Goal: Information Seeking & Learning: Compare options

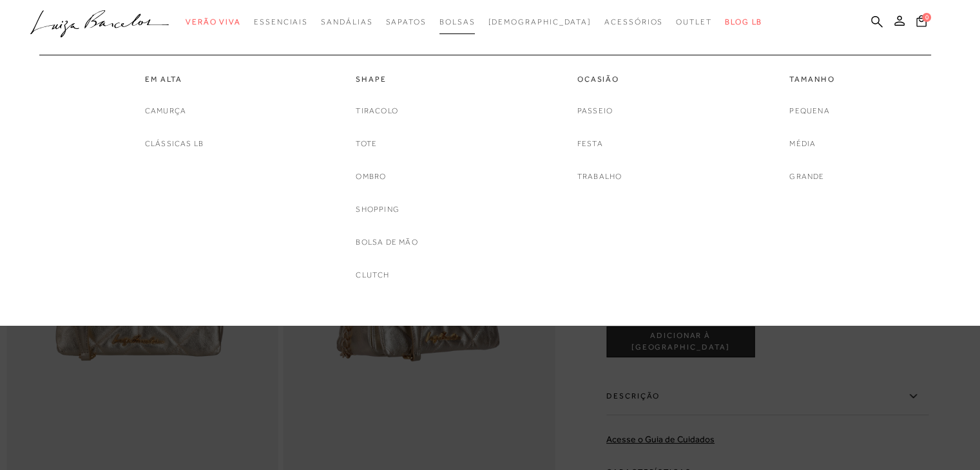
click at [475, 25] on span "Bolsas" at bounding box center [457, 21] width 36 height 9
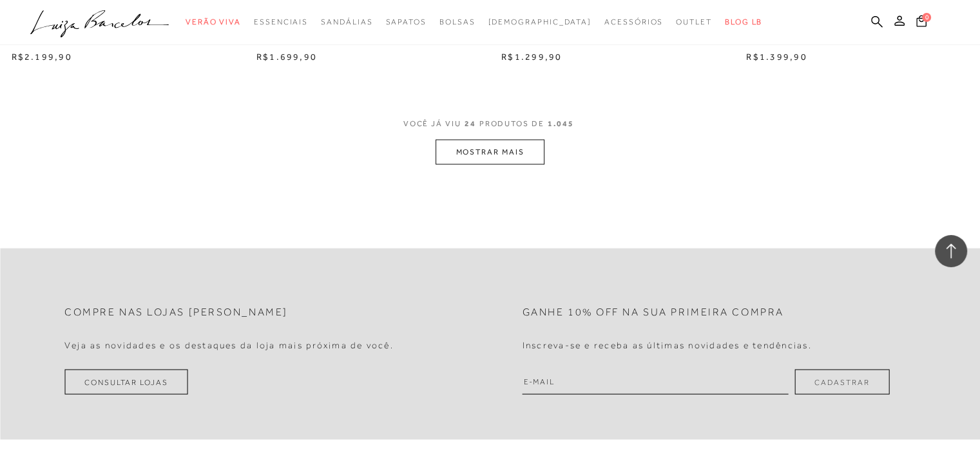
scroll to position [2705, 0]
click at [468, 160] on button "MOSTRAR MAIS" at bounding box center [489, 149] width 108 height 25
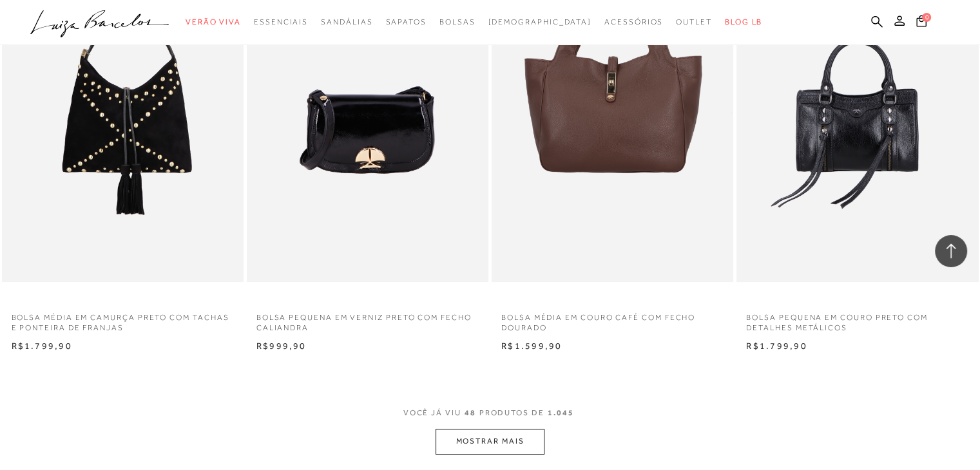
scroll to position [5217, 0]
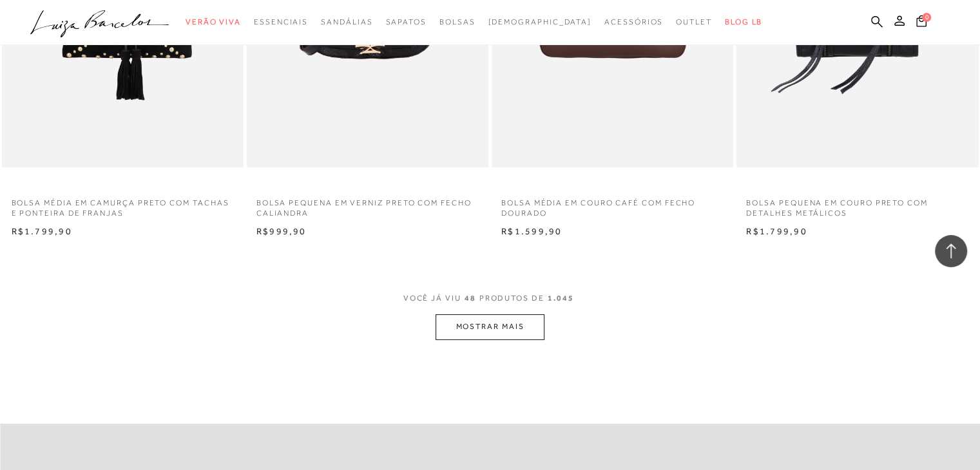
click at [533, 325] on button "MOSTRAR MAIS" at bounding box center [489, 326] width 108 height 25
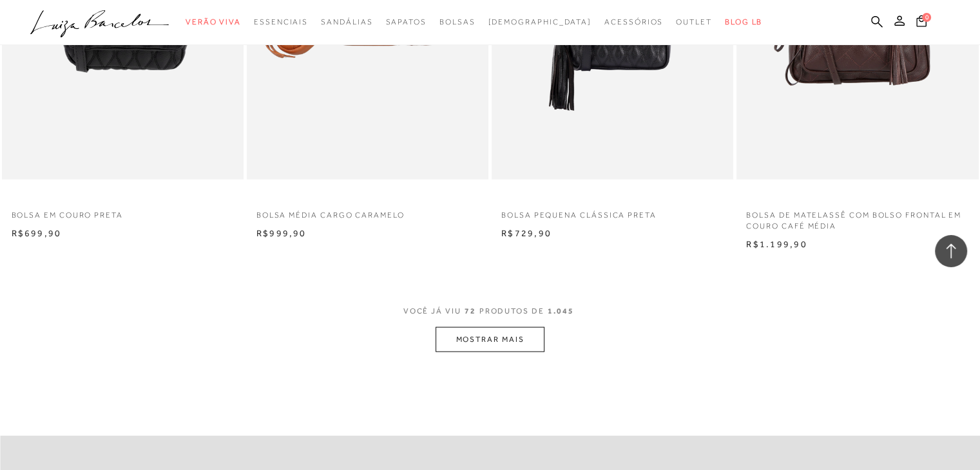
scroll to position [7987, 0]
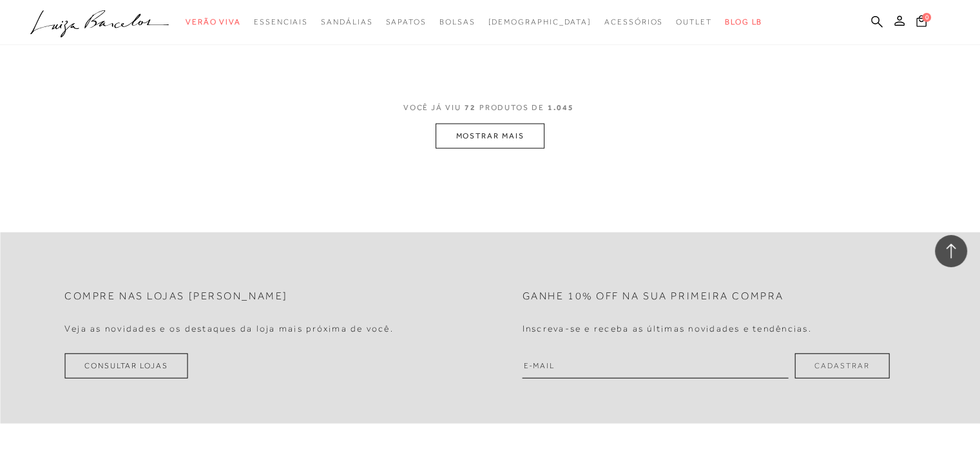
scroll to position [8116, 0]
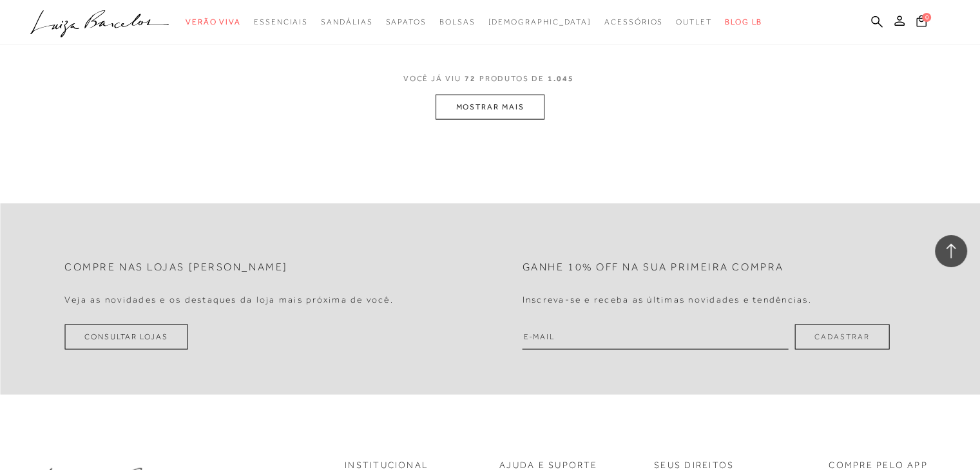
click at [526, 111] on button "MOSTRAR MAIS" at bounding box center [489, 107] width 108 height 25
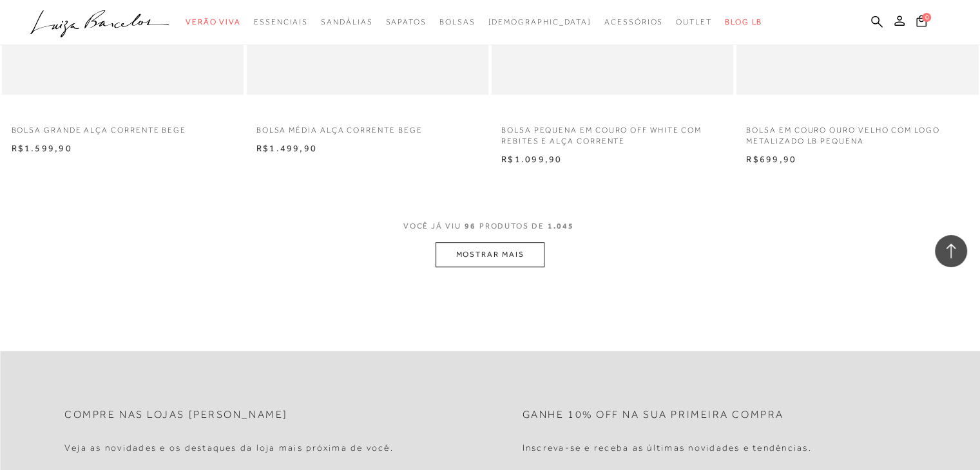
scroll to position [10692, 0]
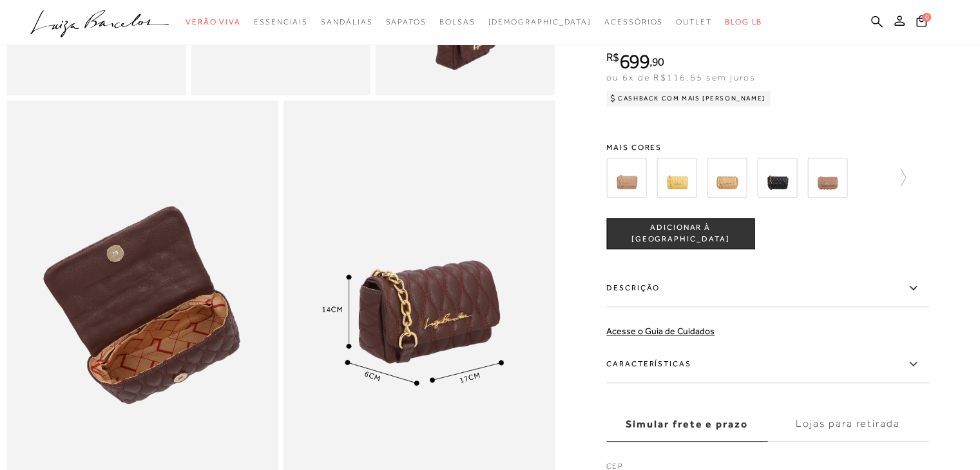
scroll to position [709, 0]
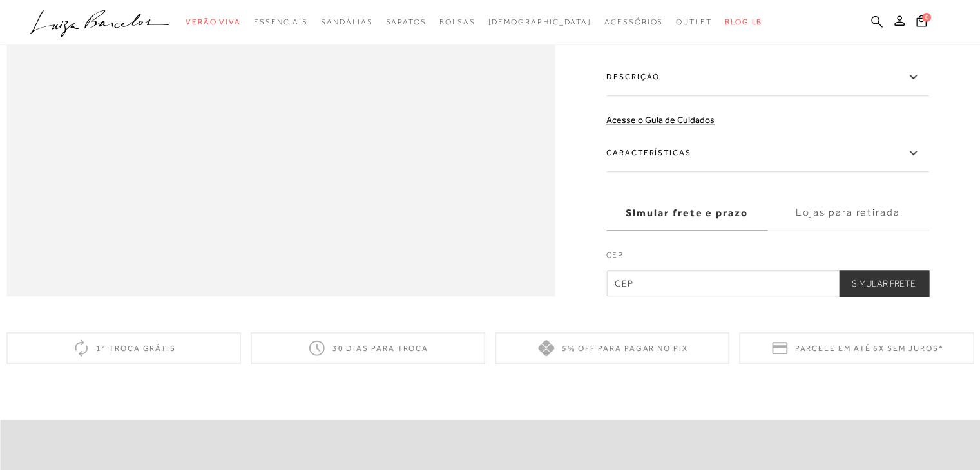
scroll to position [1417, 0]
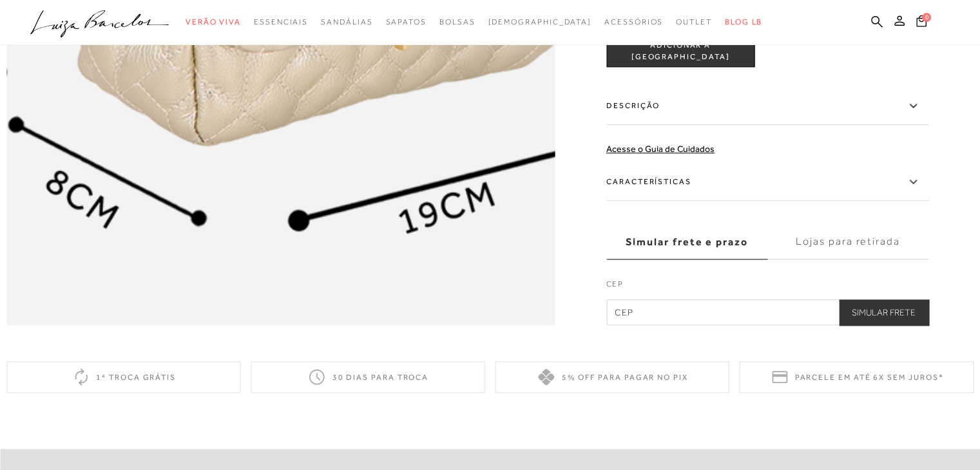
scroll to position [1417, 0]
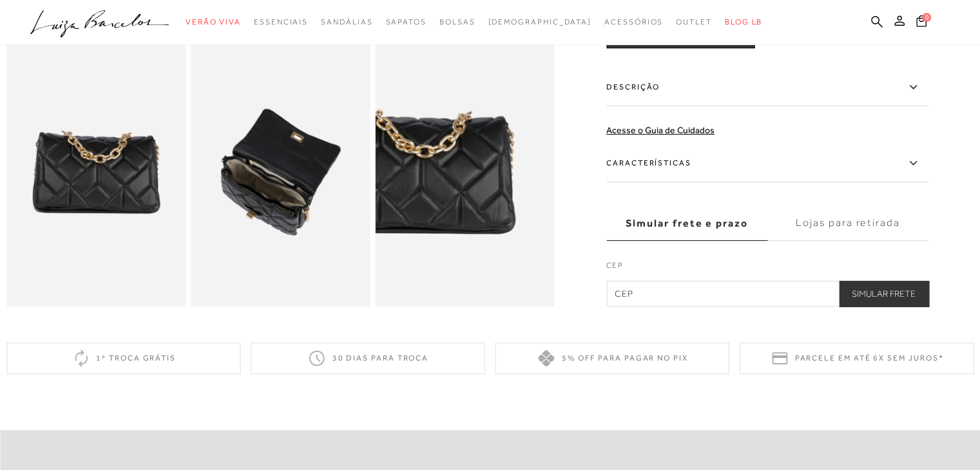
scroll to position [451, 0]
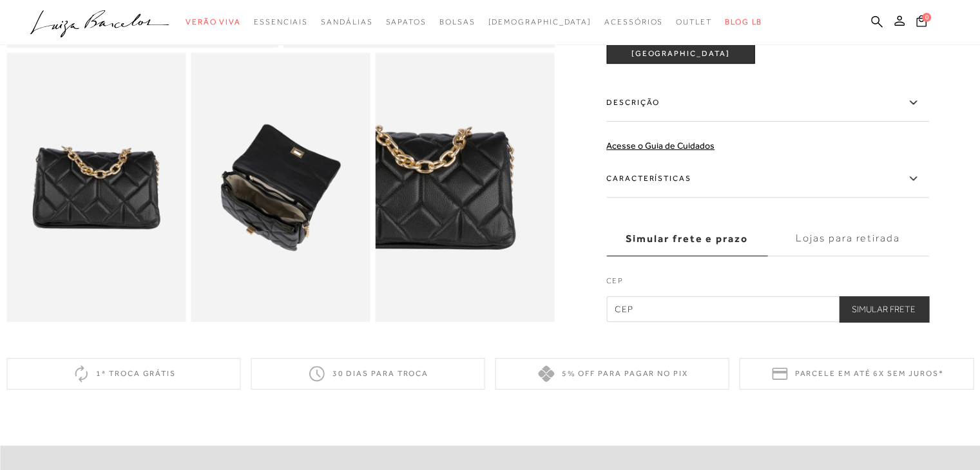
click at [480, 224] on img at bounding box center [465, 187] width 179 height 269
click at [318, 220] on img at bounding box center [280, 187] width 179 height 269
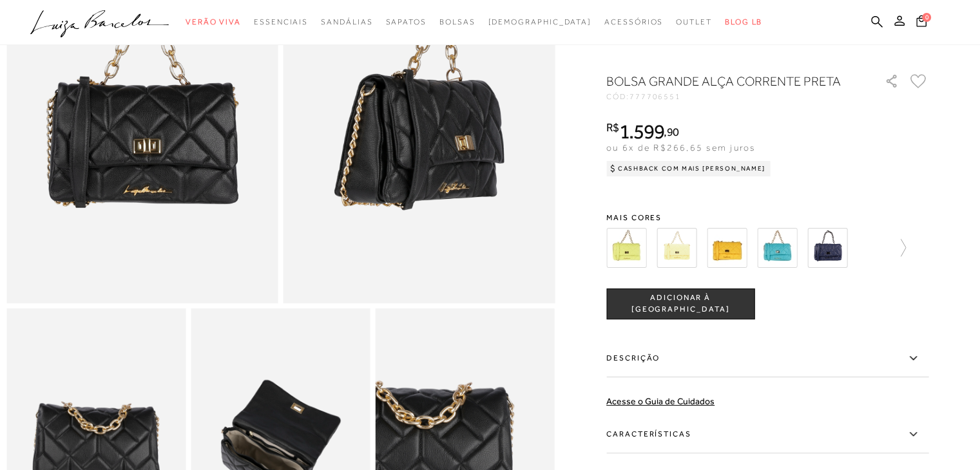
scroll to position [193, 0]
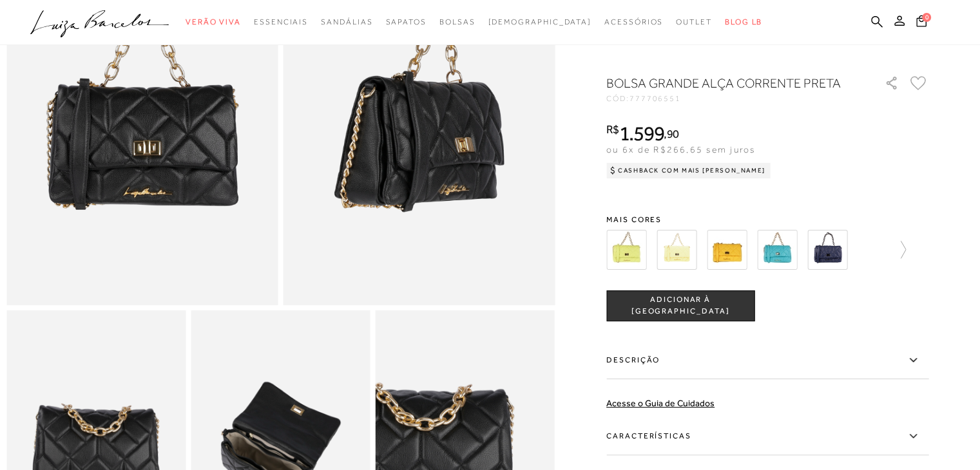
click at [681, 270] on img at bounding box center [676, 250] width 40 height 40
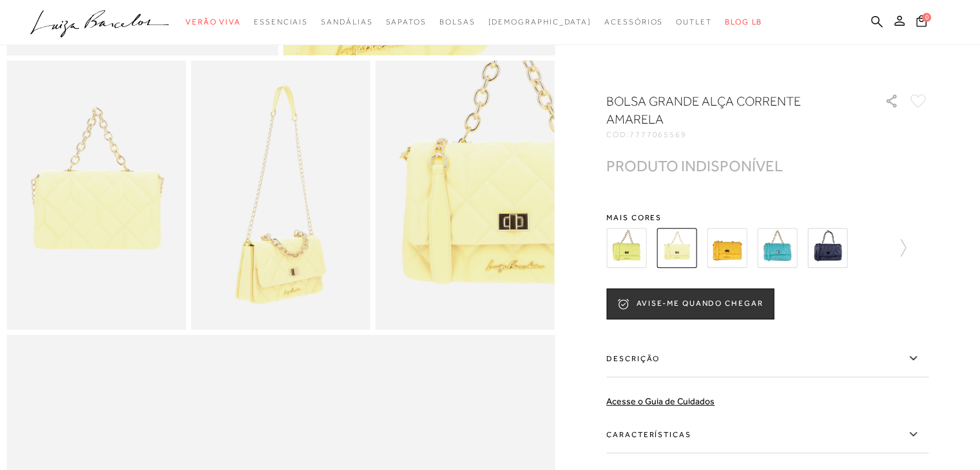
scroll to position [451, 0]
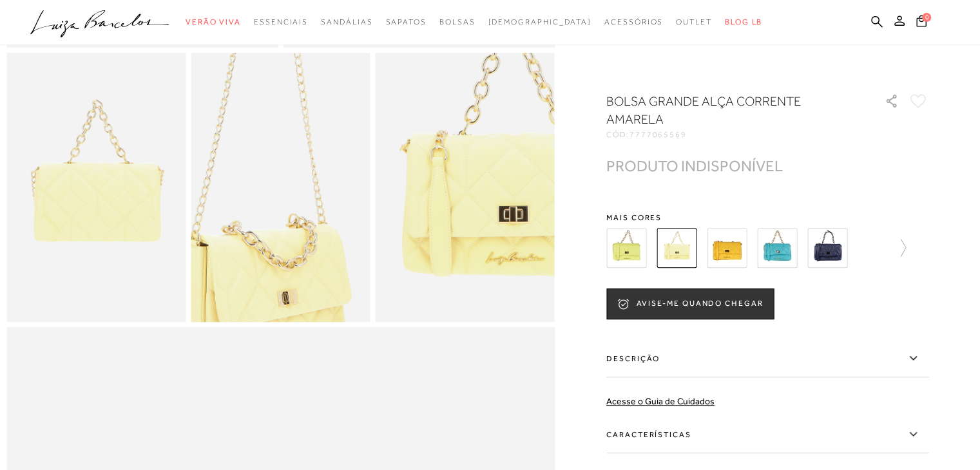
click at [300, 240] on img at bounding box center [261, 145] width 359 height 538
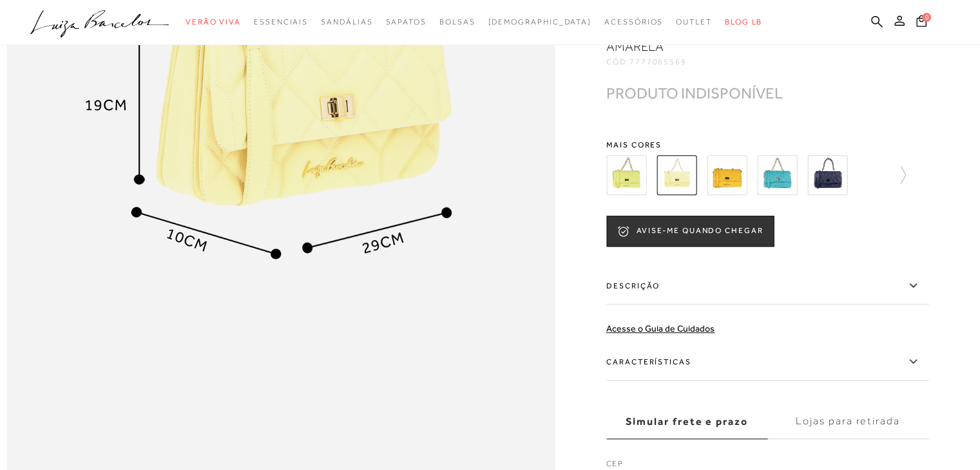
scroll to position [1031, 0]
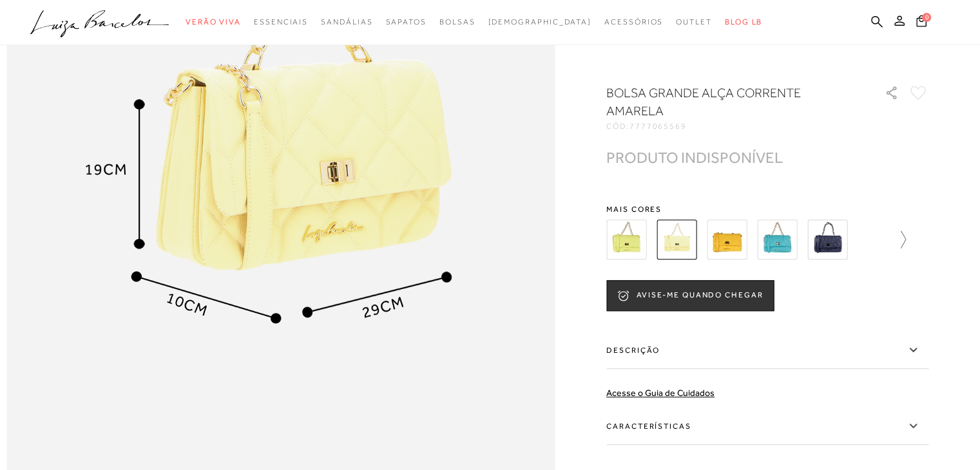
click at [906, 245] on icon at bounding box center [897, 240] width 18 height 18
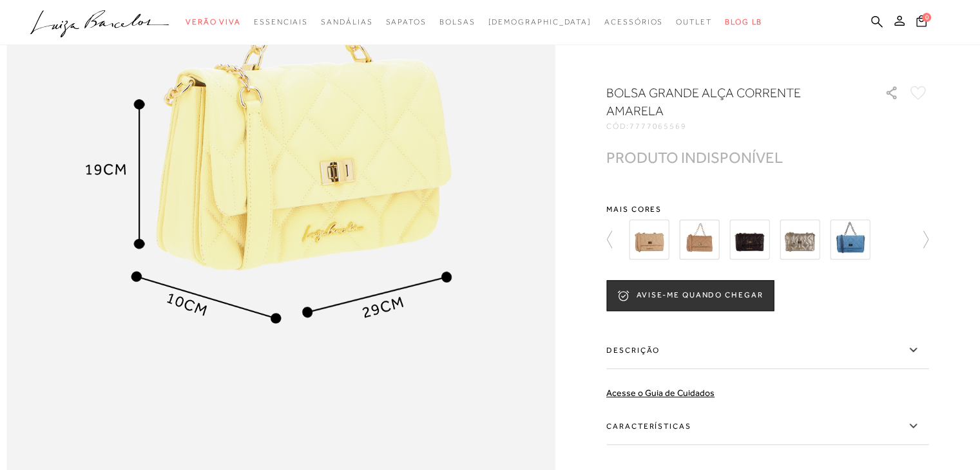
click at [662, 256] on img at bounding box center [649, 240] width 40 height 40
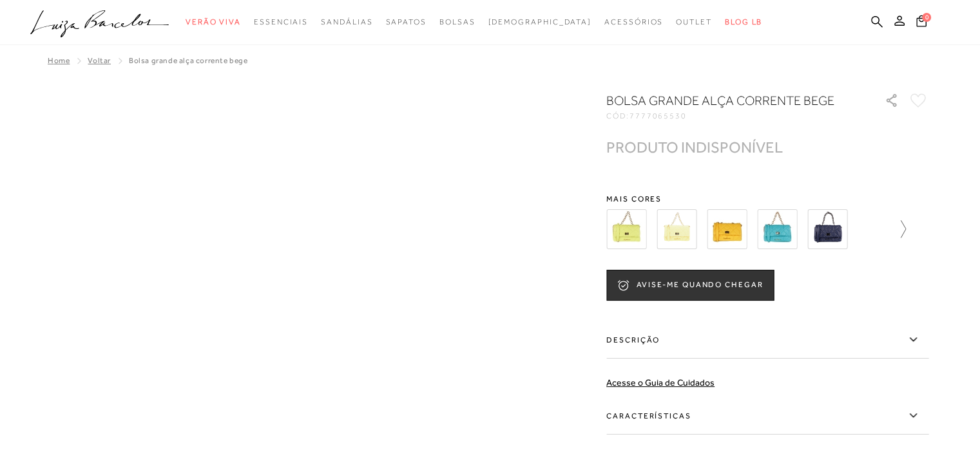
click at [906, 230] on icon at bounding box center [897, 229] width 18 height 18
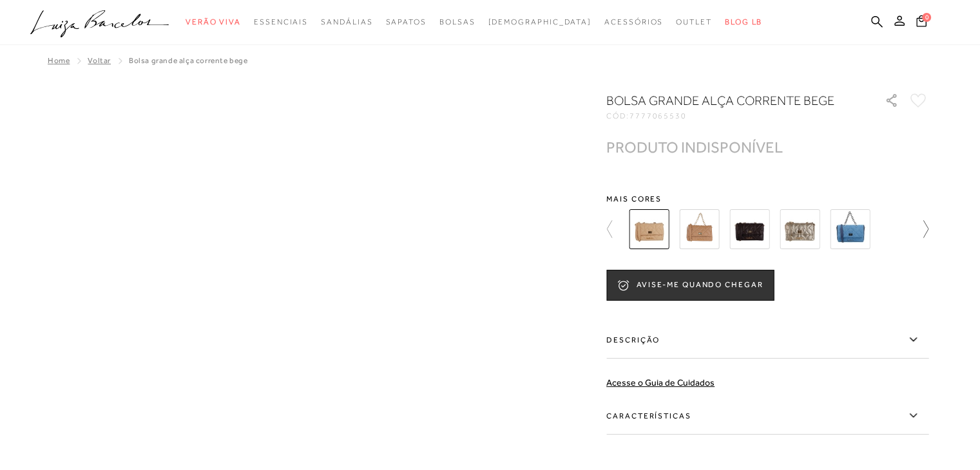
click at [907, 230] on div at bounding box center [767, 229] width 322 height 48
click at [698, 230] on img at bounding box center [699, 229] width 40 height 40
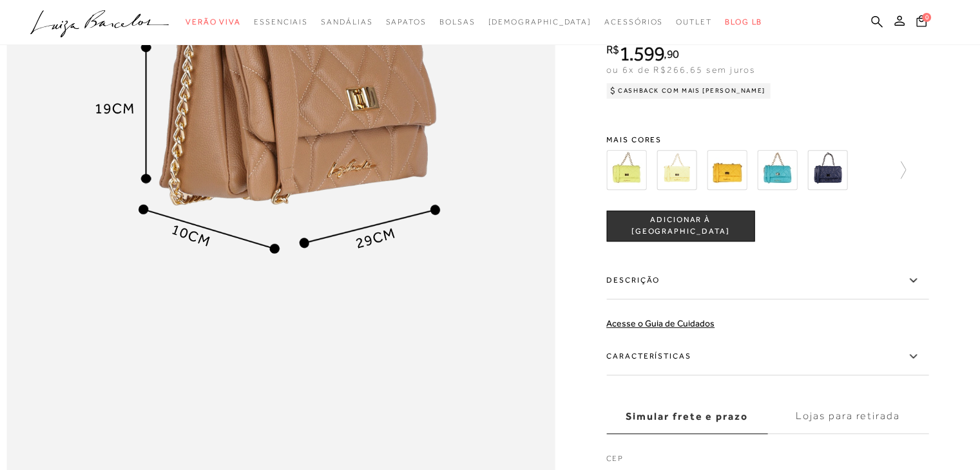
scroll to position [1095, 0]
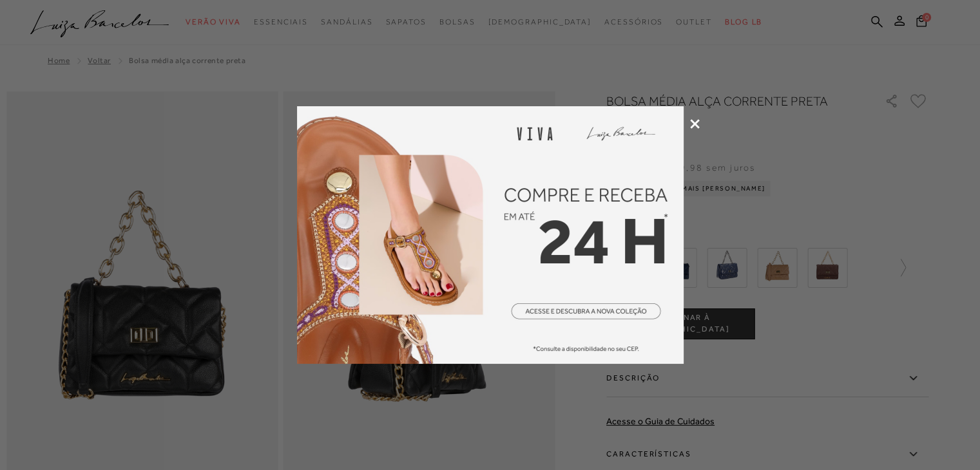
click at [690, 122] on icon at bounding box center [695, 124] width 10 height 10
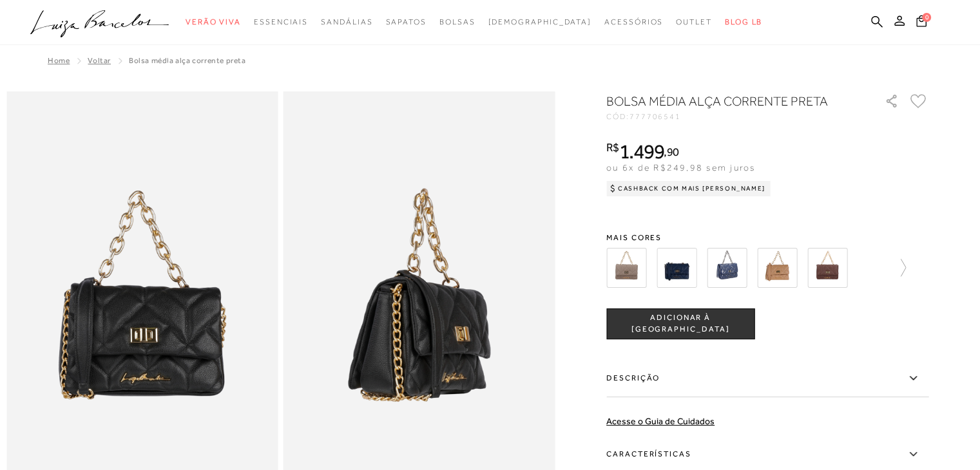
click at [783, 274] on img at bounding box center [777, 268] width 40 height 40
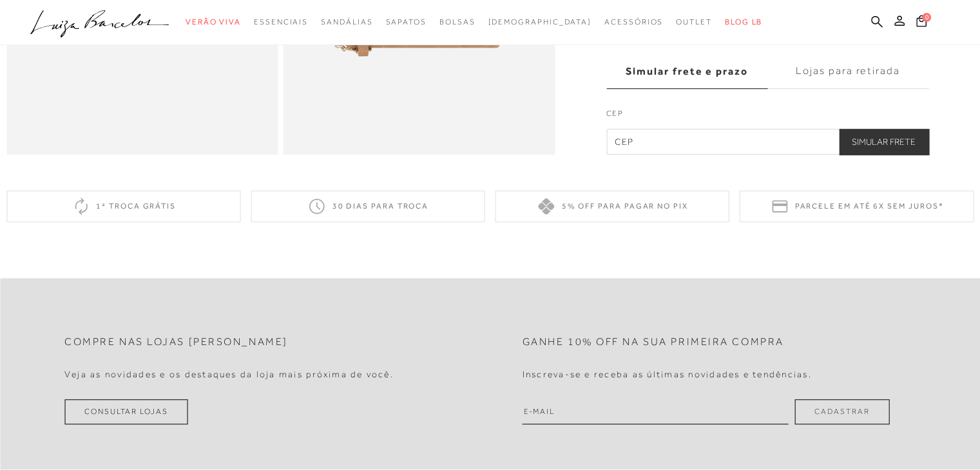
scroll to position [644, 0]
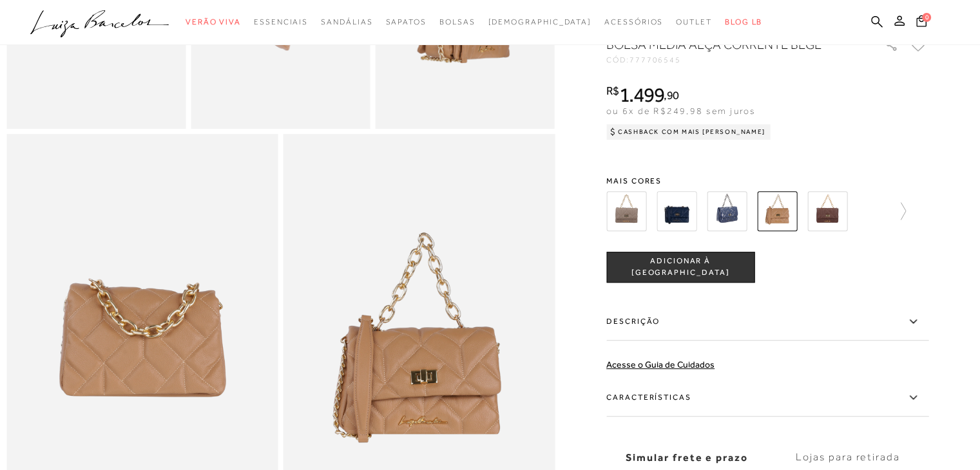
click at [889, 230] on div at bounding box center [756, 211] width 300 height 48
click at [906, 220] on icon at bounding box center [897, 211] width 18 height 18
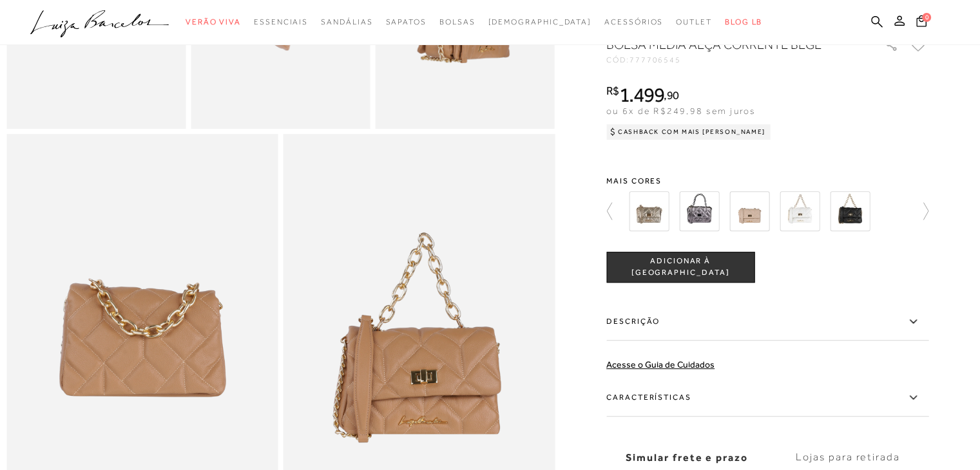
click at [634, 230] on img at bounding box center [649, 211] width 40 height 40
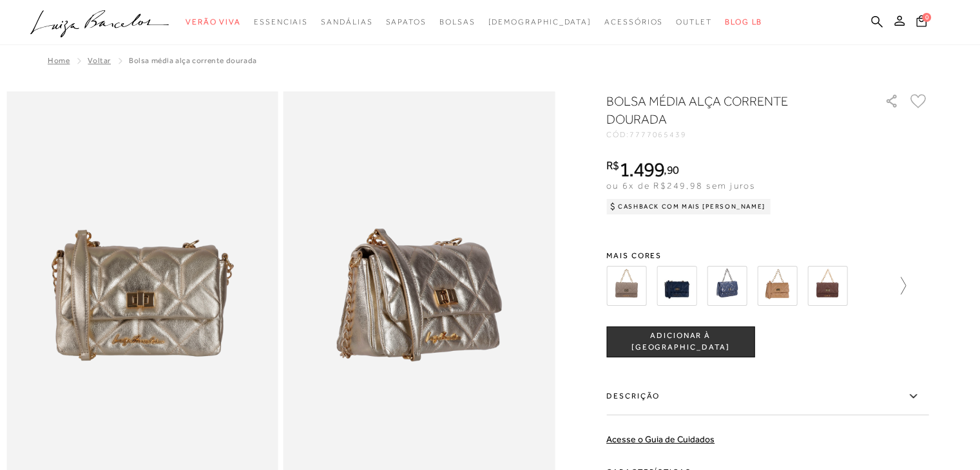
click at [906, 281] on icon at bounding box center [902, 285] width 5 height 17
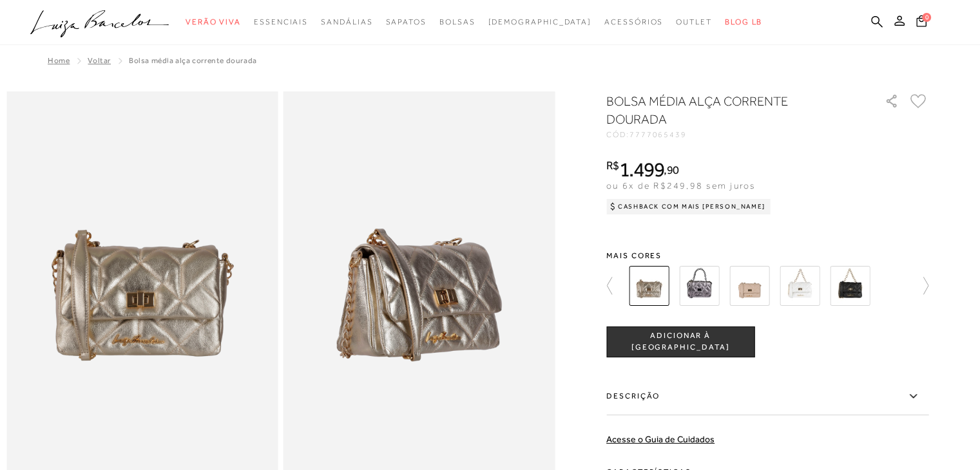
click at [858, 289] on img at bounding box center [850, 286] width 40 height 40
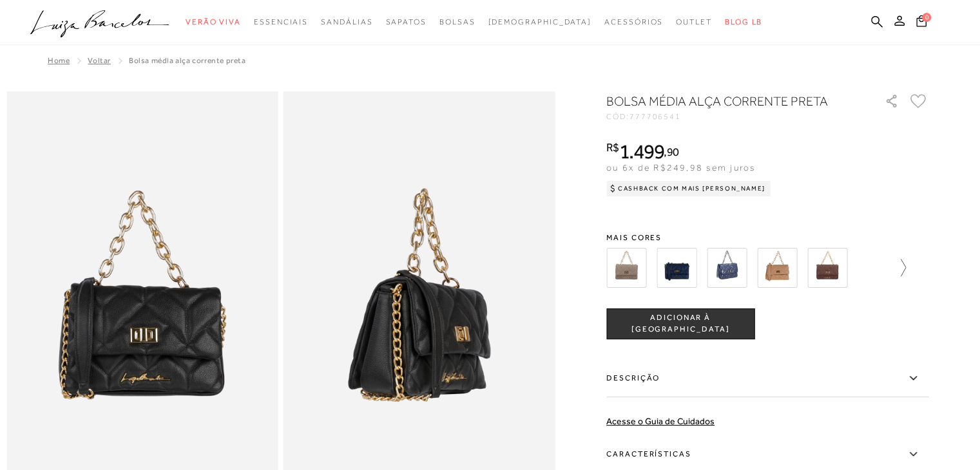
click at [904, 268] on icon at bounding box center [897, 268] width 18 height 18
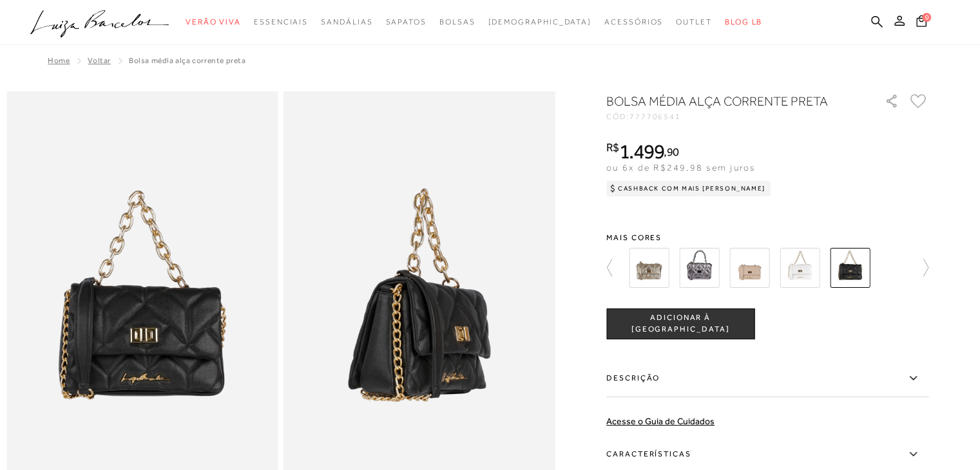
click at [747, 276] on img at bounding box center [749, 268] width 40 height 40
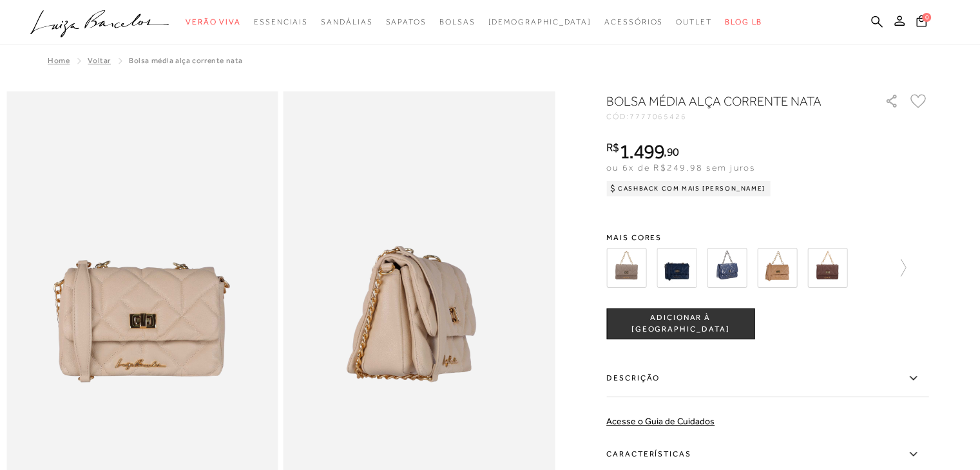
click at [795, 268] on img at bounding box center [777, 268] width 40 height 40
